Goal: Task Accomplishment & Management: Manage account settings

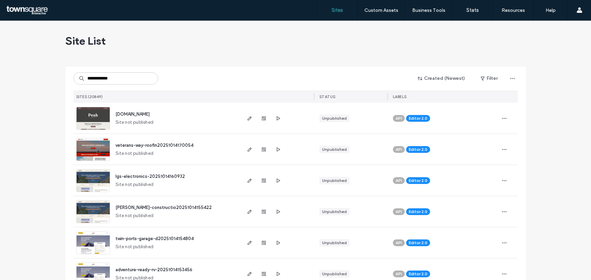
type input "**********"
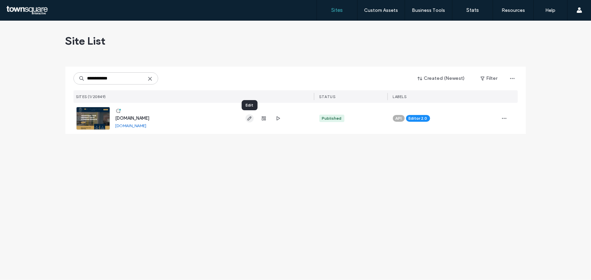
click at [250, 120] on icon "button" at bounding box center [249, 118] width 5 height 5
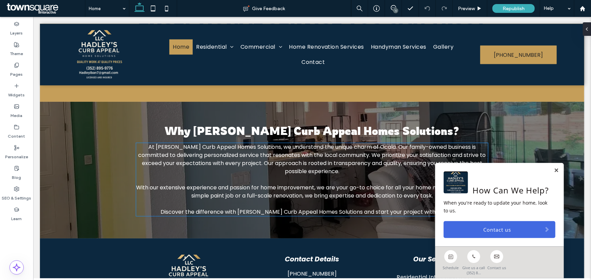
scroll to position [836, 0]
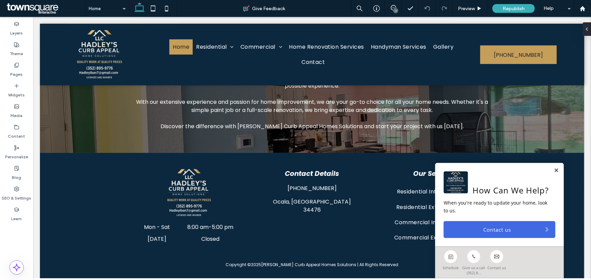
click at [47, 7] on span at bounding box center [45, 9] width 80 height 14
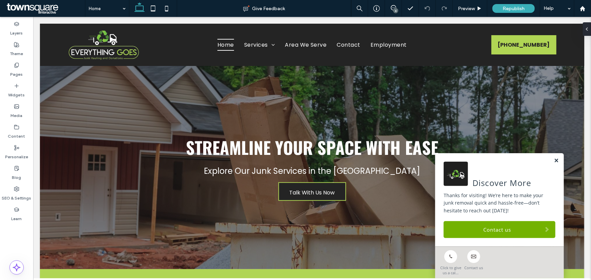
click at [553, 160] on link at bounding box center [555, 161] width 5 height 6
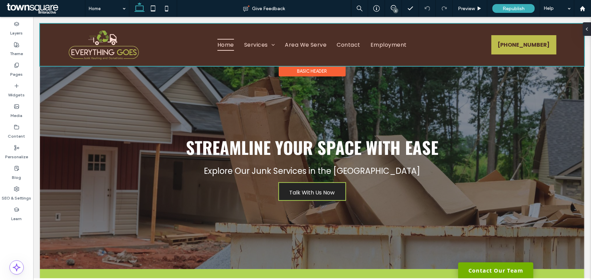
click at [263, 47] on div at bounding box center [312, 44] width 544 height 42
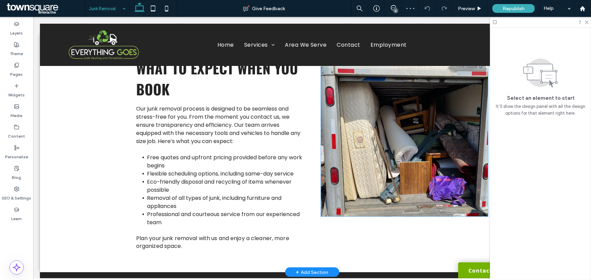
scroll to position [277, 0]
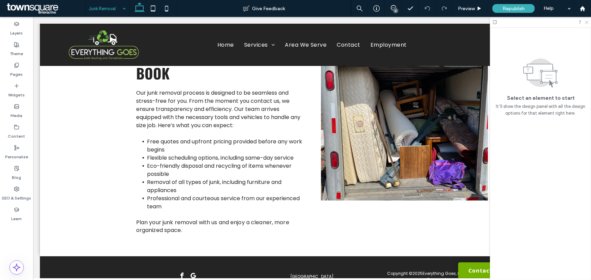
click at [587, 24] on icon at bounding box center [586, 22] width 4 height 4
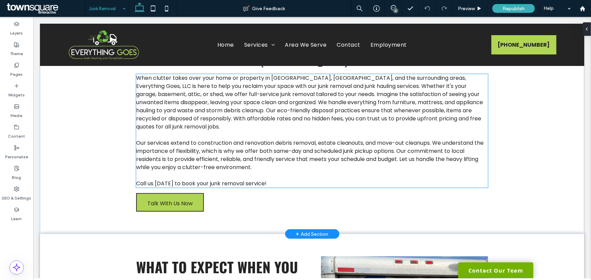
scroll to position [0, 0]
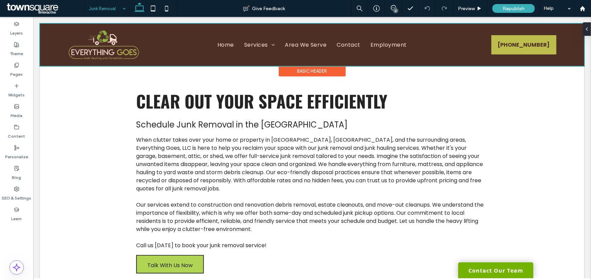
click at [271, 42] on div at bounding box center [312, 44] width 544 height 42
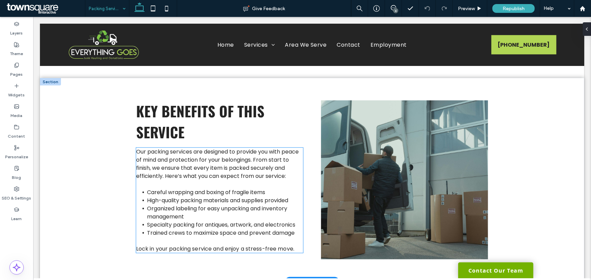
scroll to position [246, 0]
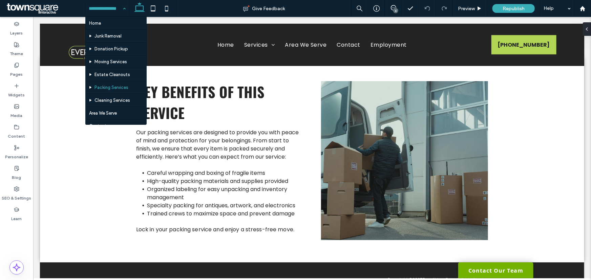
click at [110, 13] on input at bounding box center [106, 8] width 34 height 17
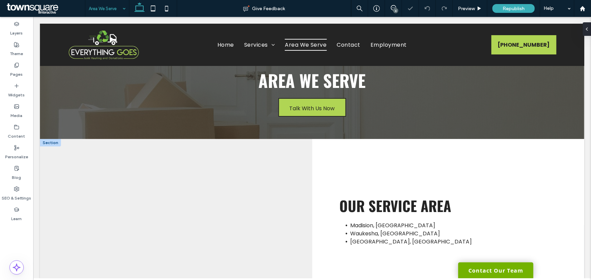
scroll to position [30, 0]
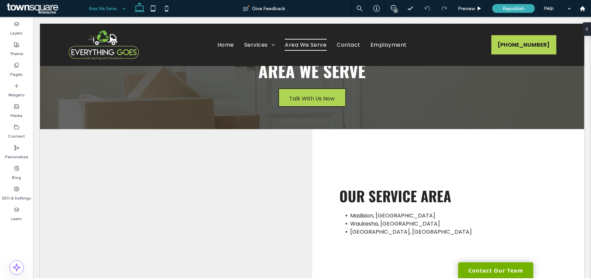
click at [121, 13] on div "Area We Serve" at bounding box center [107, 8] width 44 height 17
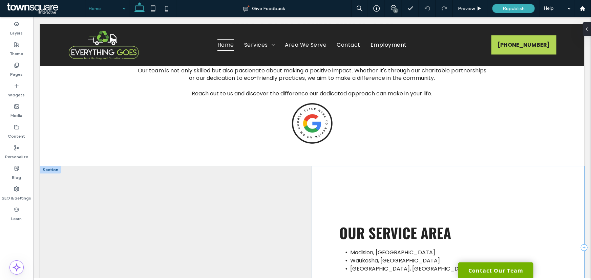
scroll to position [975, 0]
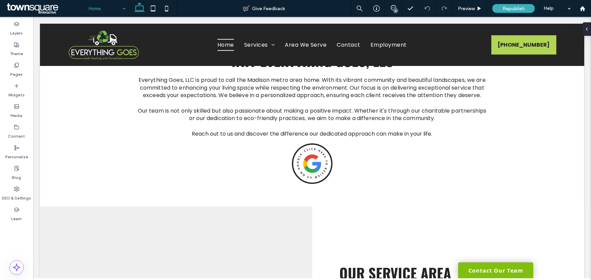
click at [473, 272] on link "Contact Our Team" at bounding box center [495, 270] width 75 height 16
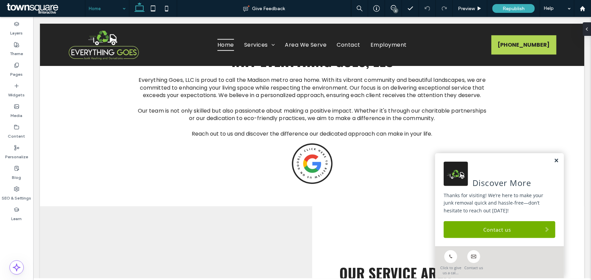
click at [553, 159] on link at bounding box center [555, 161] width 5 height 6
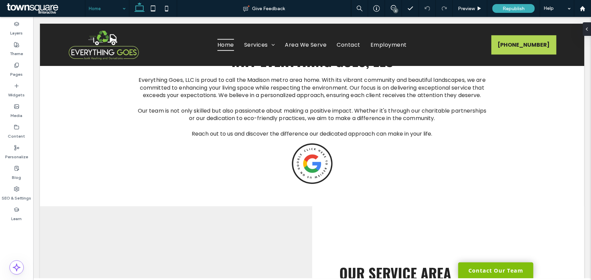
click at [467, 273] on link "Contact Our Team" at bounding box center [495, 270] width 75 height 16
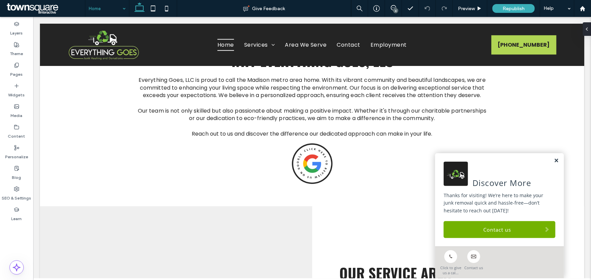
click at [553, 161] on link at bounding box center [555, 161] width 5 height 6
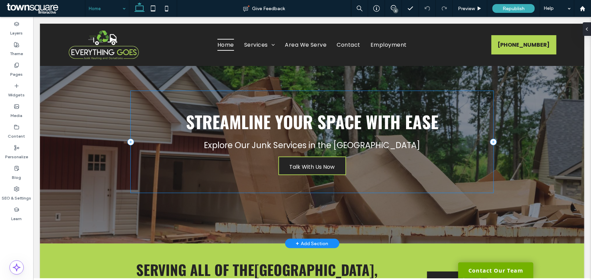
scroll to position [0, 0]
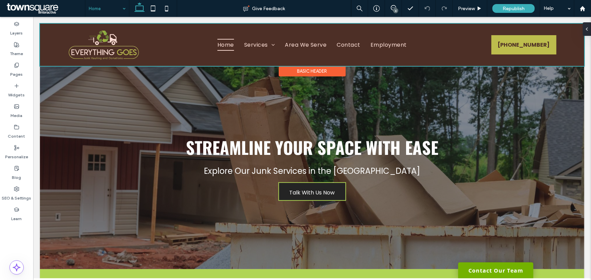
click at [260, 45] on div at bounding box center [312, 44] width 544 height 42
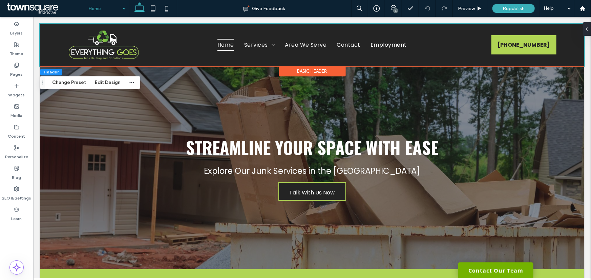
drag, startPoint x: 92, startPoint y: 7, endPoint x: 93, endPoint y: 14, distance: 7.0
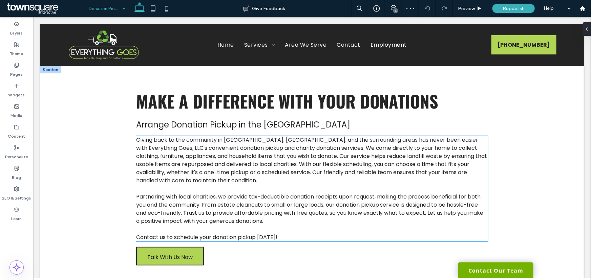
scroll to position [30, 0]
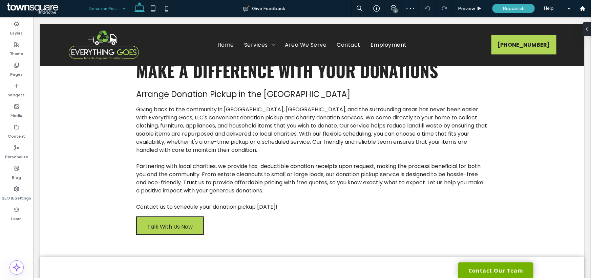
click at [111, 10] on input at bounding box center [106, 8] width 34 height 17
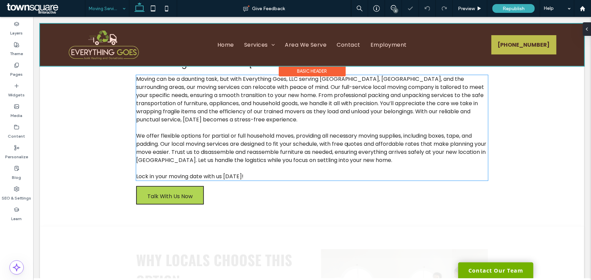
scroll to position [61, 0]
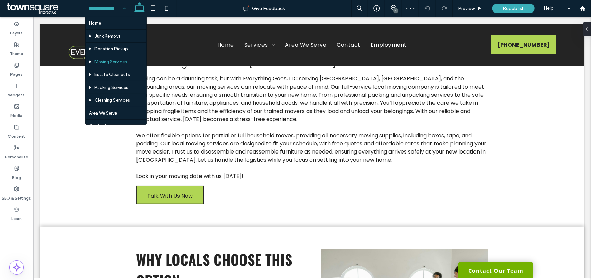
click at [115, 10] on input at bounding box center [106, 8] width 34 height 17
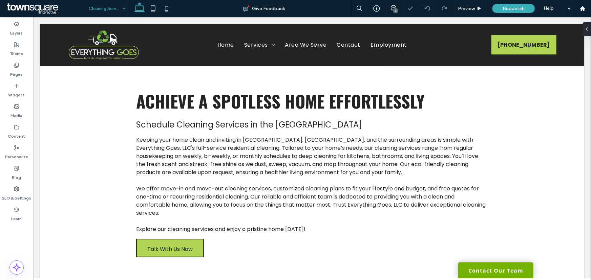
click at [113, 11] on input at bounding box center [106, 8] width 34 height 17
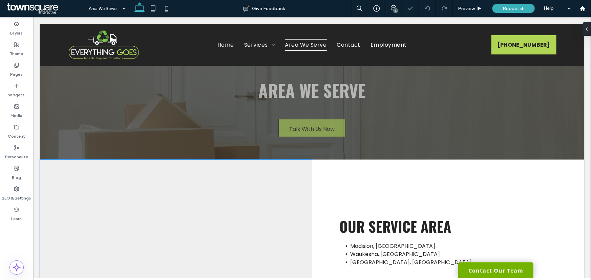
scroll to position [30, 0]
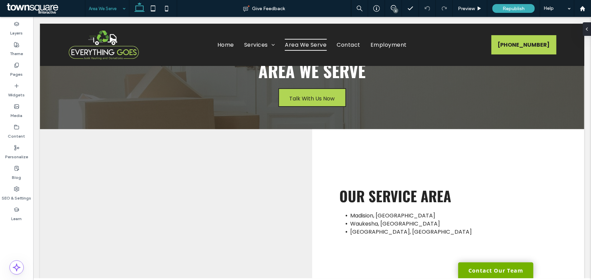
click at [122, 8] on div "Area We Serve" at bounding box center [107, 8] width 44 height 17
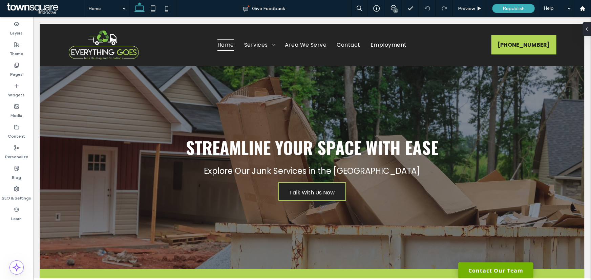
click at [123, 8] on div "Home" at bounding box center [107, 8] width 44 height 17
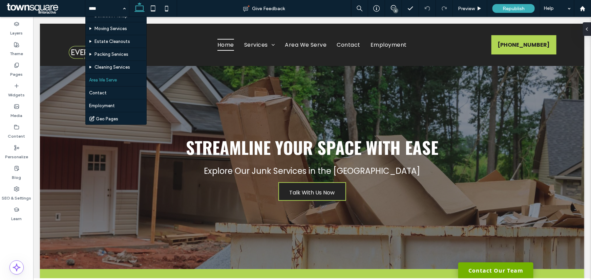
scroll to position [37, 0]
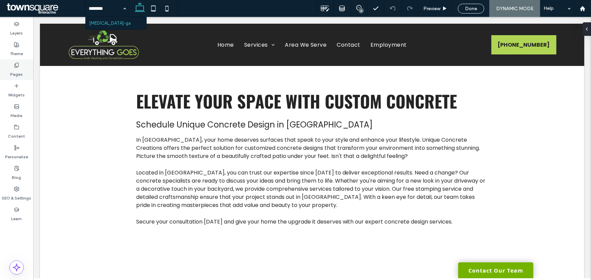
click at [17, 68] on icon at bounding box center [16, 65] width 5 height 5
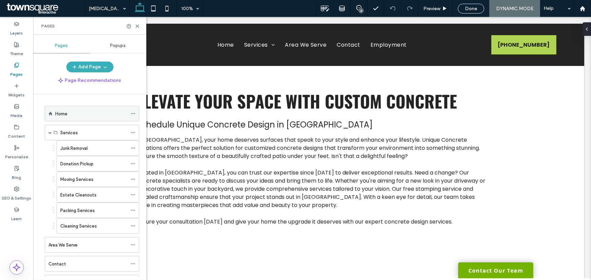
click at [61, 111] on label "Home" at bounding box center [61, 114] width 12 height 12
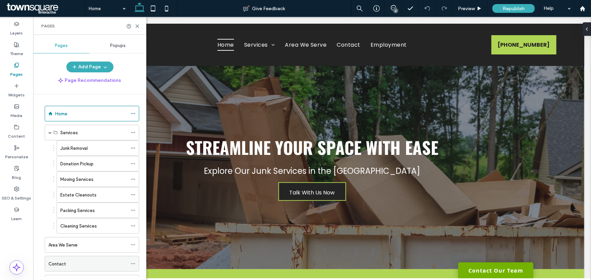
click at [62, 270] on div "Contact" at bounding box center [87, 264] width 79 height 15
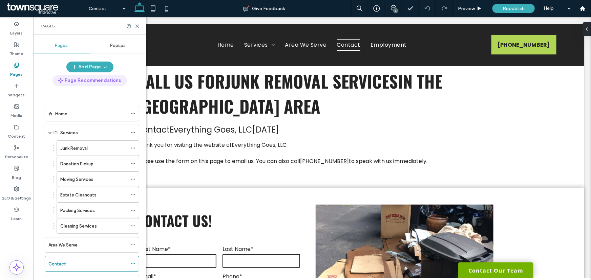
scroll to position [30, 0]
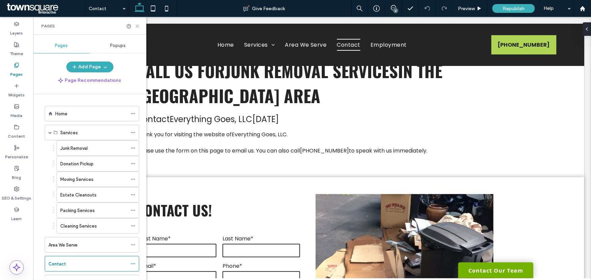
click at [140, 27] on div "Pages" at bounding box center [89, 26] width 113 height 18
click at [138, 23] on div "Pages" at bounding box center [89, 26] width 113 height 18
click at [136, 25] on use at bounding box center [137, 26] width 3 height 3
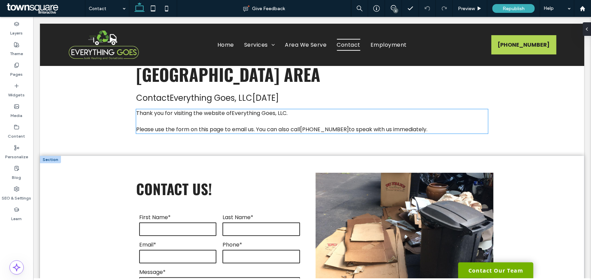
scroll to position [123, 0]
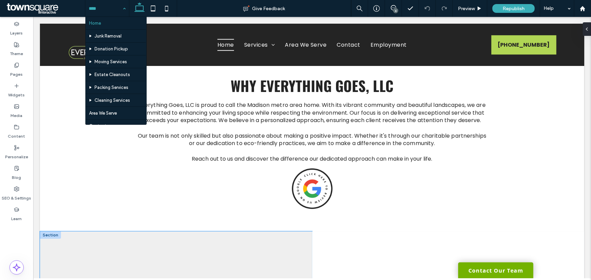
scroll to position [913, 0]
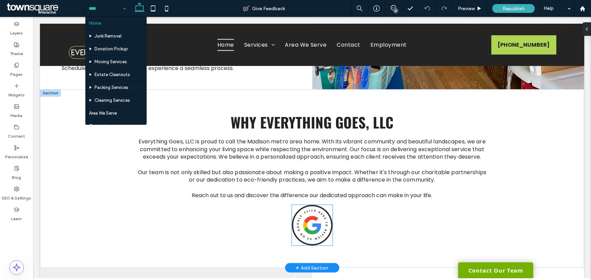
click at [301, 205] on img at bounding box center [311, 225] width 41 height 41
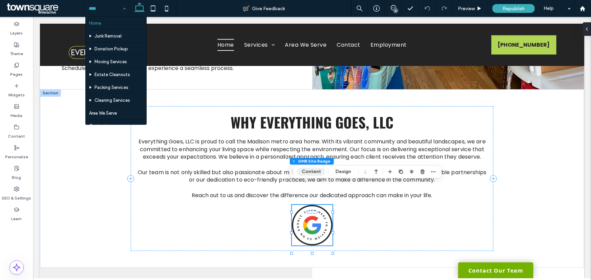
click at [315, 172] on button "Content" at bounding box center [311, 172] width 28 height 8
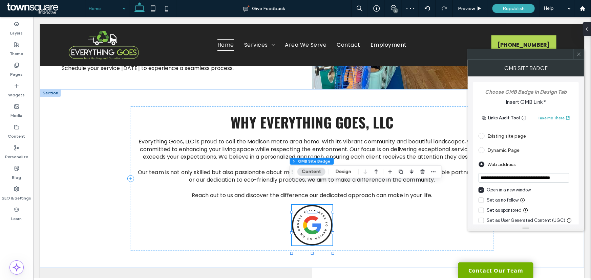
scroll to position [0, 0]
drag, startPoint x: 558, startPoint y: 176, endPoint x: 483, endPoint y: 177, distance: 74.8
click at [483, 177] on input "**********" at bounding box center [523, 177] width 91 height 9
drag, startPoint x: 512, startPoint y: 193, endPoint x: 590, endPoint y: 176, distance: 80.3
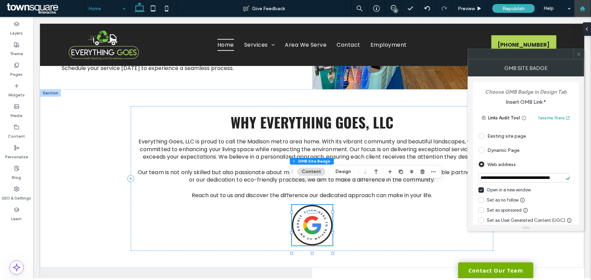
scroll to position [0, 0]
paste input "**********"
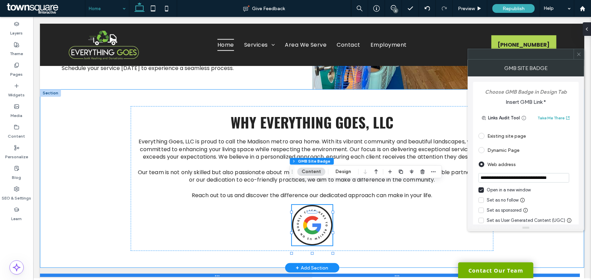
type input "**********"
click at [428, 274] on div at bounding box center [310, 275] width 540 height 3
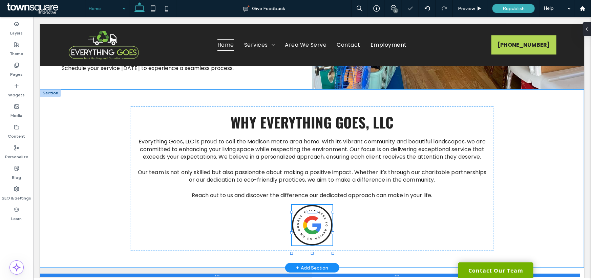
type input "***"
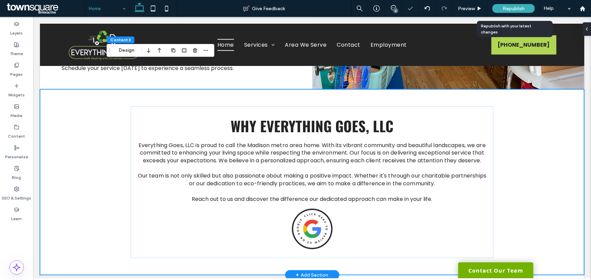
click at [507, 7] on span "Republish" at bounding box center [513, 9] width 22 height 6
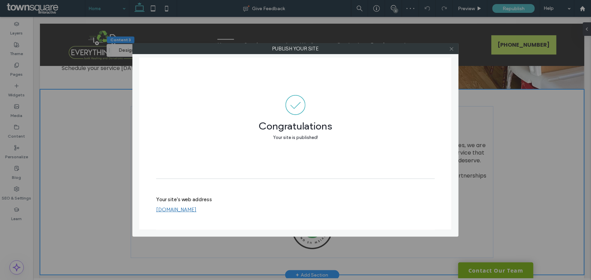
click at [450, 47] on icon at bounding box center [451, 48] width 5 height 5
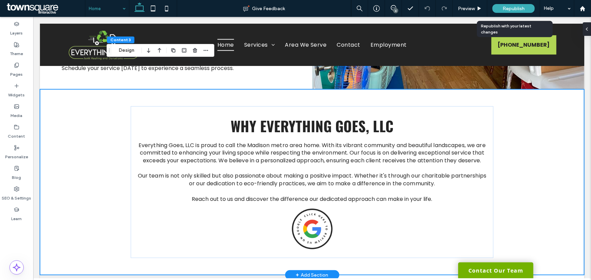
click at [521, 10] on span "Republish" at bounding box center [513, 9] width 22 height 6
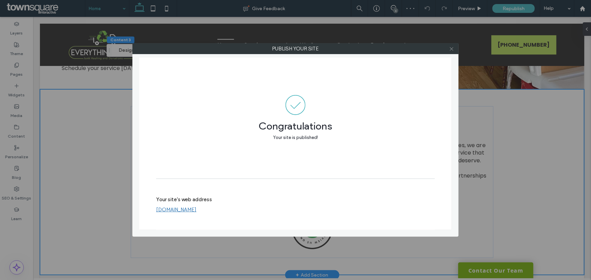
click at [452, 50] on icon at bounding box center [451, 48] width 5 height 5
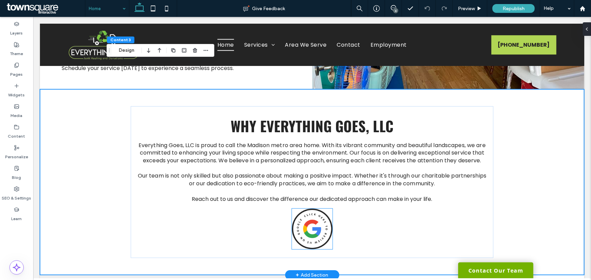
click at [295, 209] on img at bounding box center [311, 229] width 41 height 41
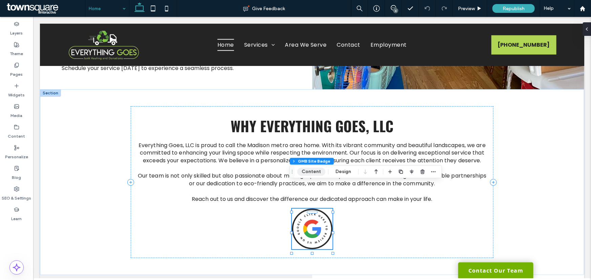
click at [310, 171] on button "Content" at bounding box center [311, 172] width 28 height 8
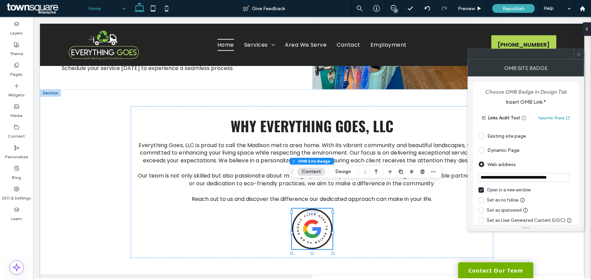
click at [578, 55] on icon at bounding box center [578, 54] width 5 height 5
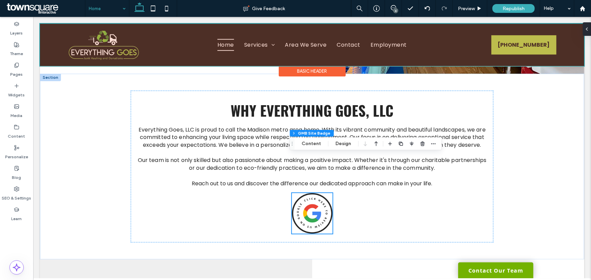
scroll to position [913, 0]
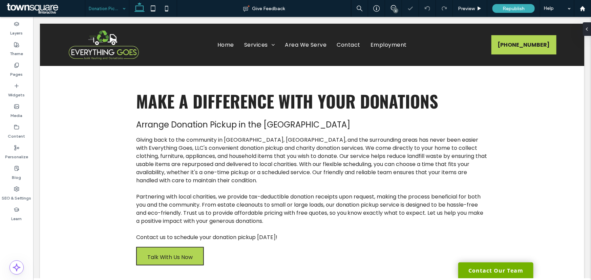
click at [109, 10] on input at bounding box center [106, 8] width 34 height 17
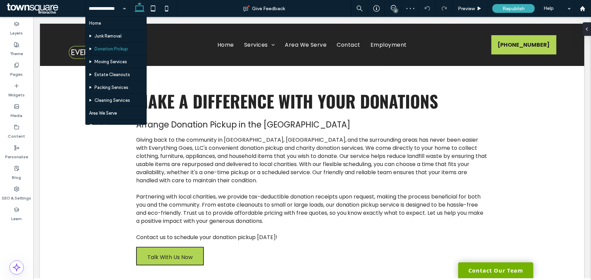
drag, startPoint x: 104, startPoint y: 21, endPoint x: 101, endPoint y: 33, distance: 12.4
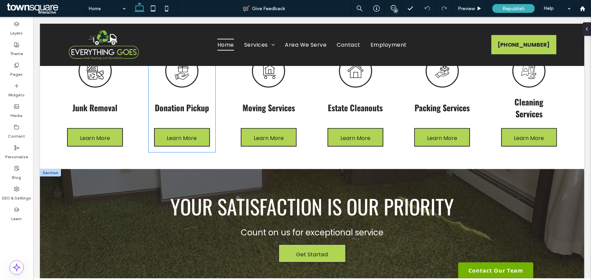
scroll to position [585, 0]
